Goal: Check status: Check status

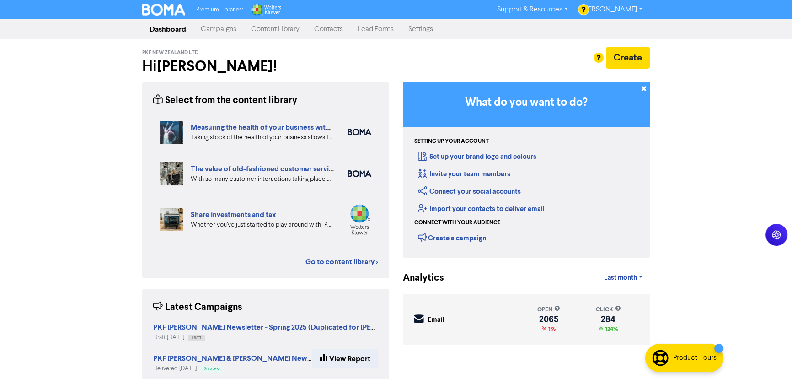
click at [223, 32] on link "Campaigns" at bounding box center [218, 29] width 50 height 18
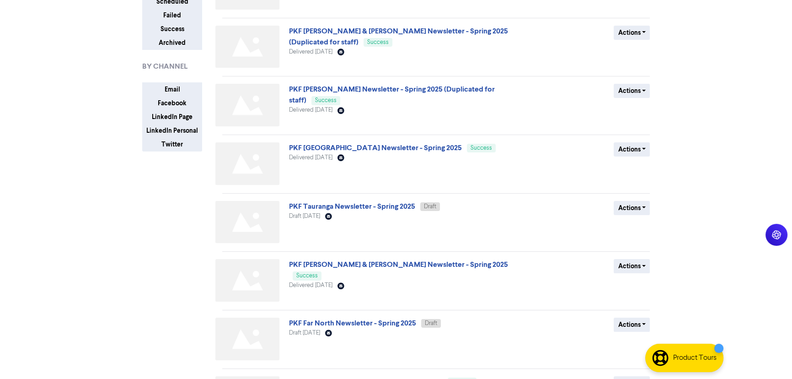
scroll to position [111, 0]
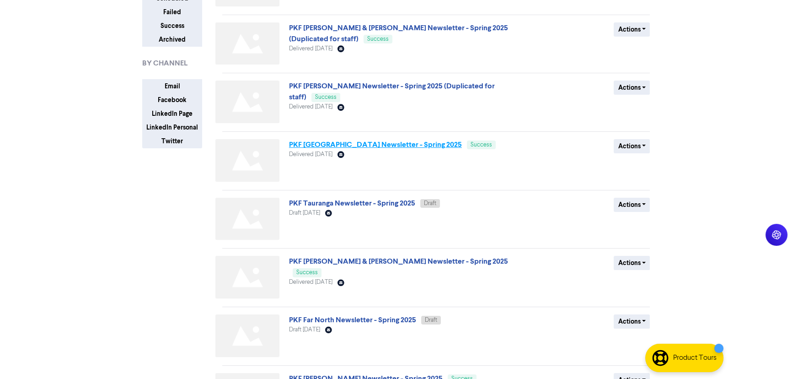
click at [339, 140] on link "PKF [GEOGRAPHIC_DATA] Newsletter - Spring 2025" at bounding box center [375, 144] width 173 height 9
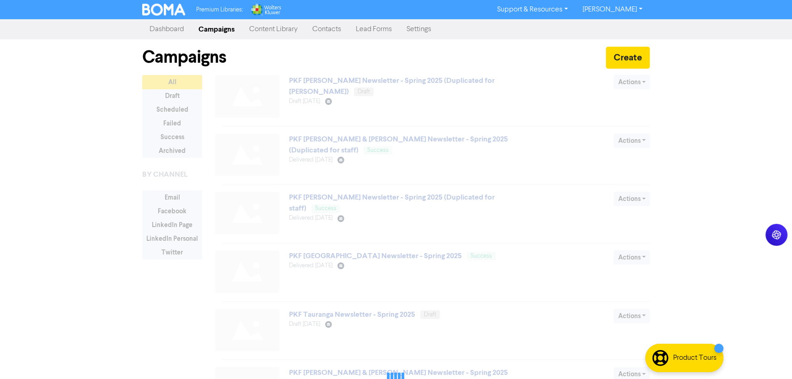
scroll to position [111, 0]
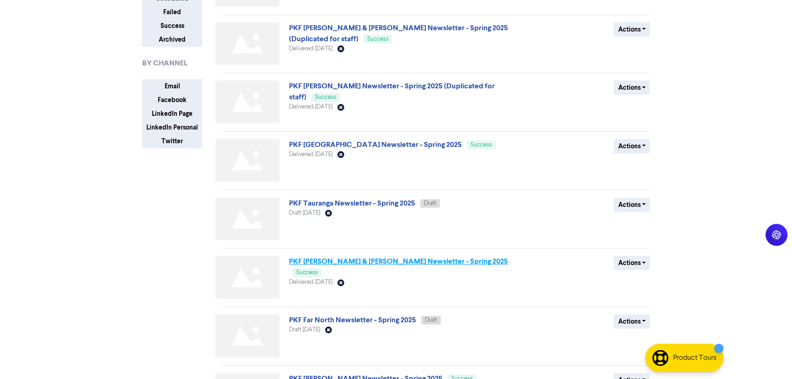
click at [399, 262] on link "PKF [PERSON_NAME] & [PERSON_NAME] Newsletter - Spring 2025" at bounding box center [398, 261] width 219 height 9
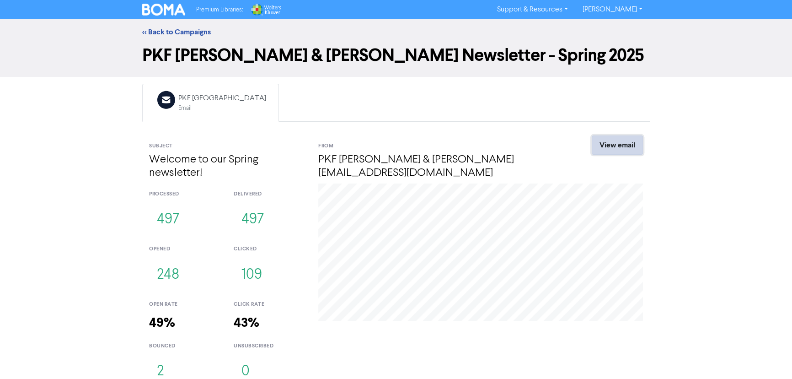
click at [623, 154] on link "View email" at bounding box center [617, 144] width 51 height 19
